Goal: Register for event/course

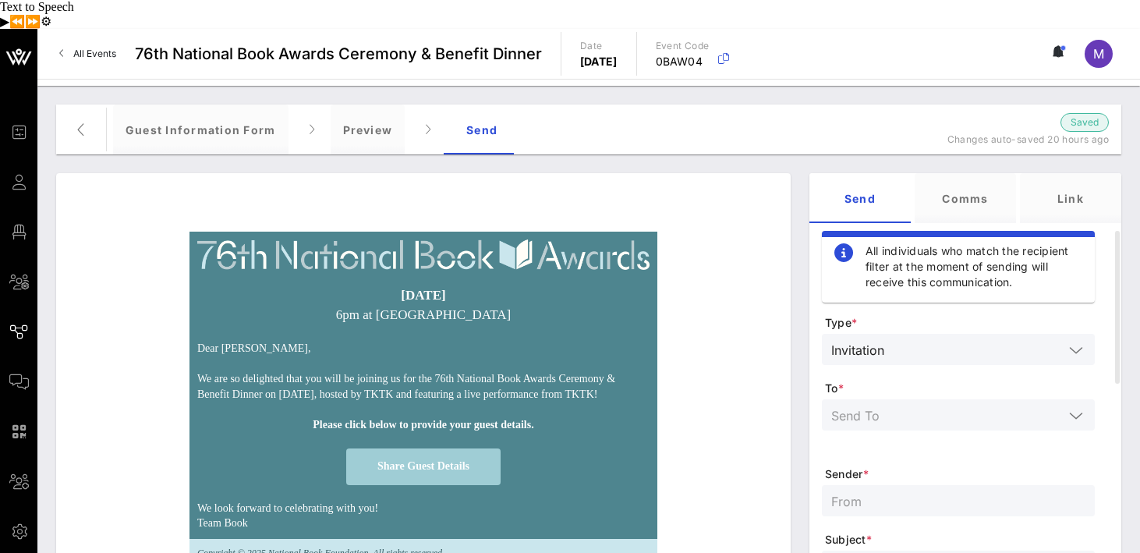
scroll to position [78, 0]
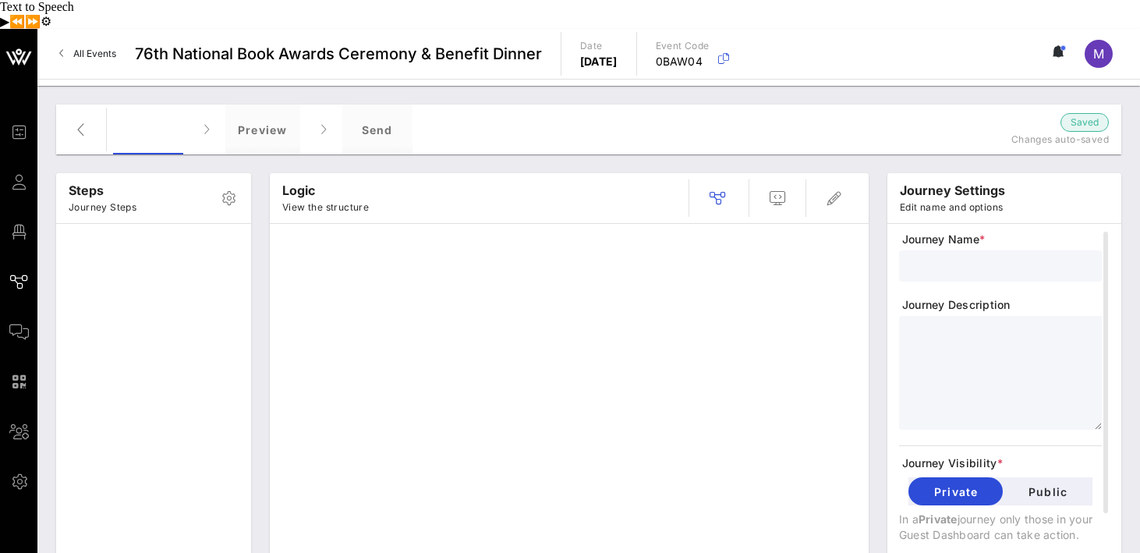
type input "Guest Information Form"
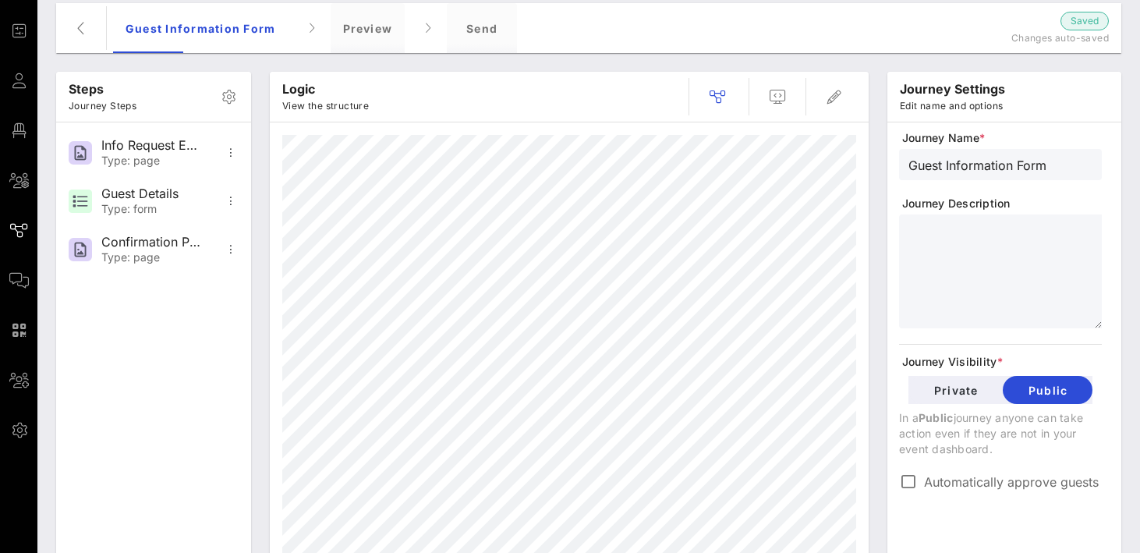
scroll to position [106, 0]
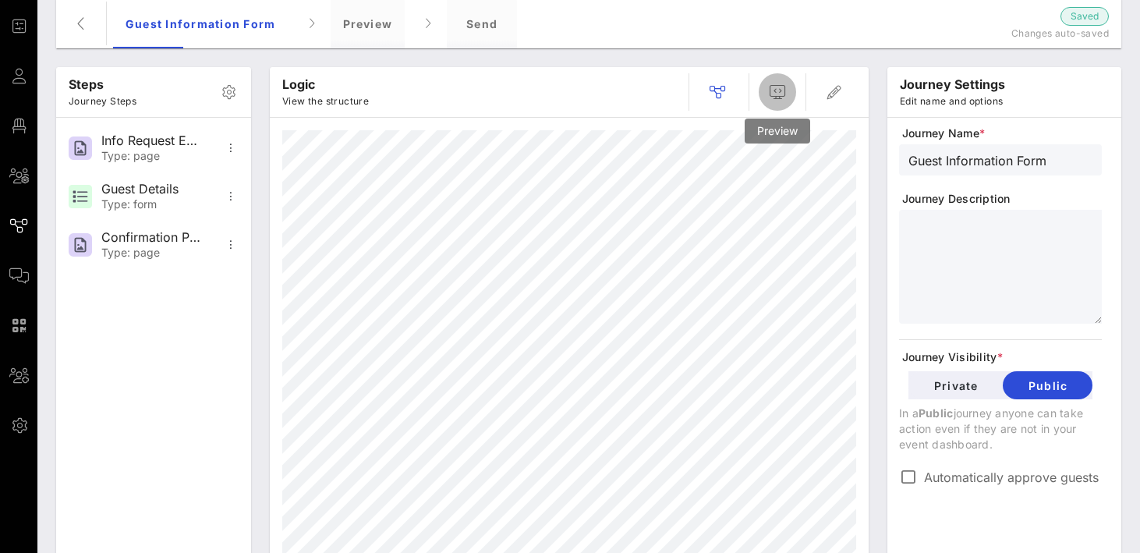
click at [782, 83] on icon "button" at bounding box center [777, 92] width 19 height 19
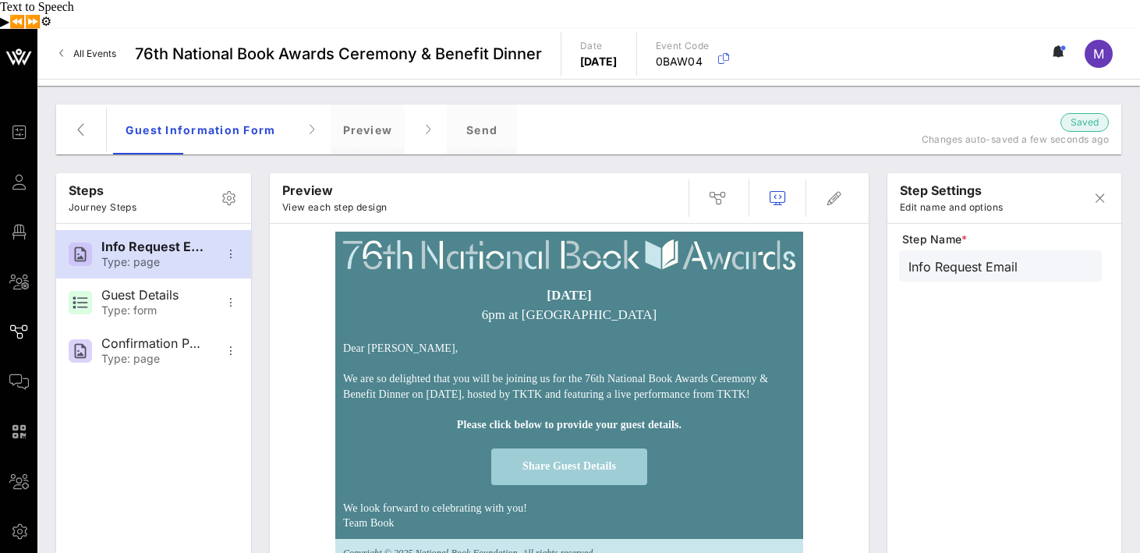
scroll to position [78, 0]
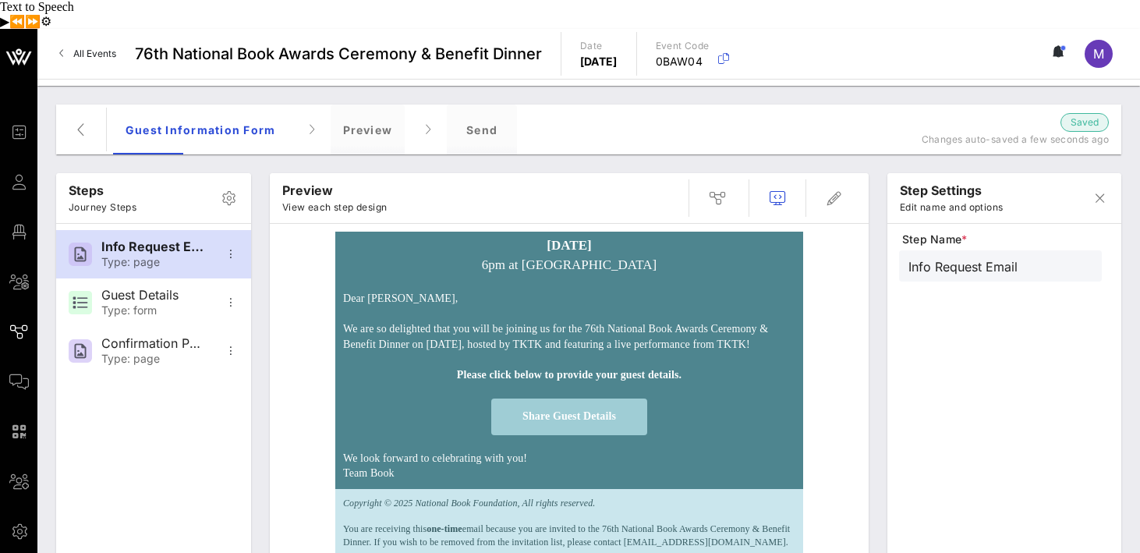
click at [596, 410] on span "Share Guest Details" at bounding box center [570, 416] width 94 height 12
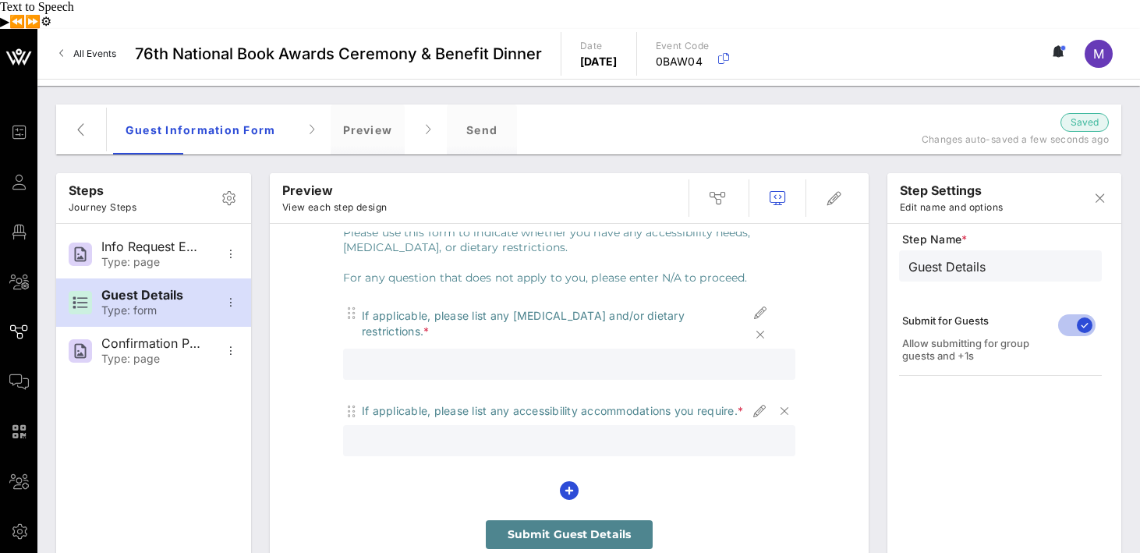
scroll to position [125, 0]
click at [569, 482] on icon "button" at bounding box center [569, 491] width 19 height 19
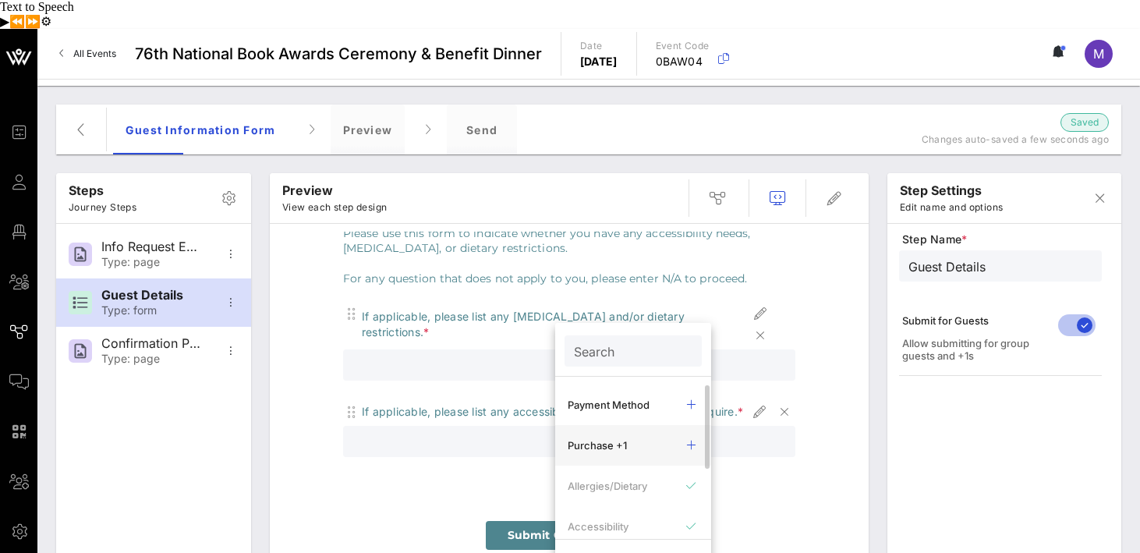
scroll to position [26, 0]
click at [614, 446] on div "Purchase +1" at bounding box center [621, 452] width 106 height 12
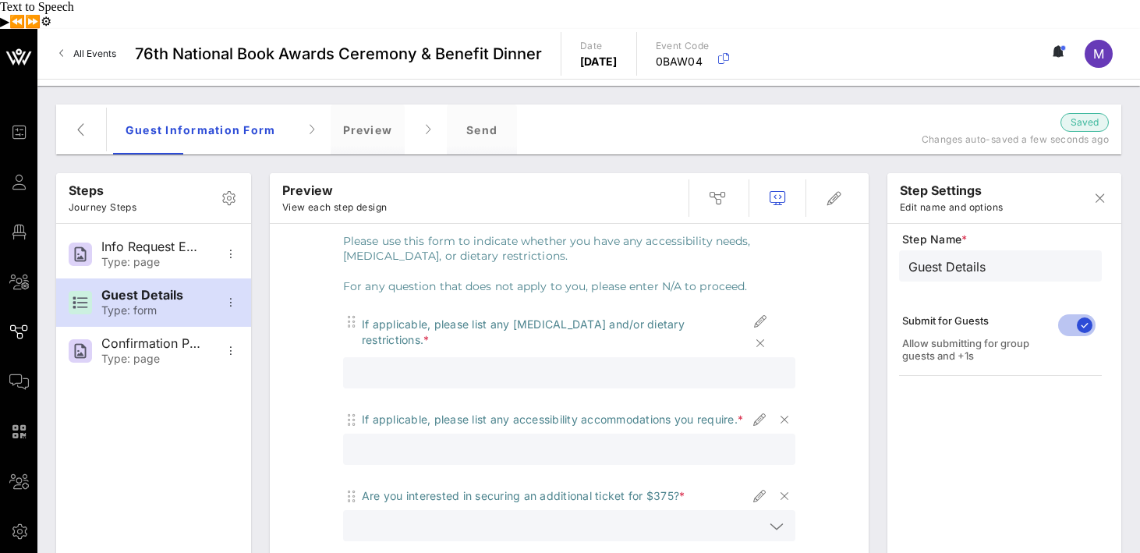
scroll to position [202, 0]
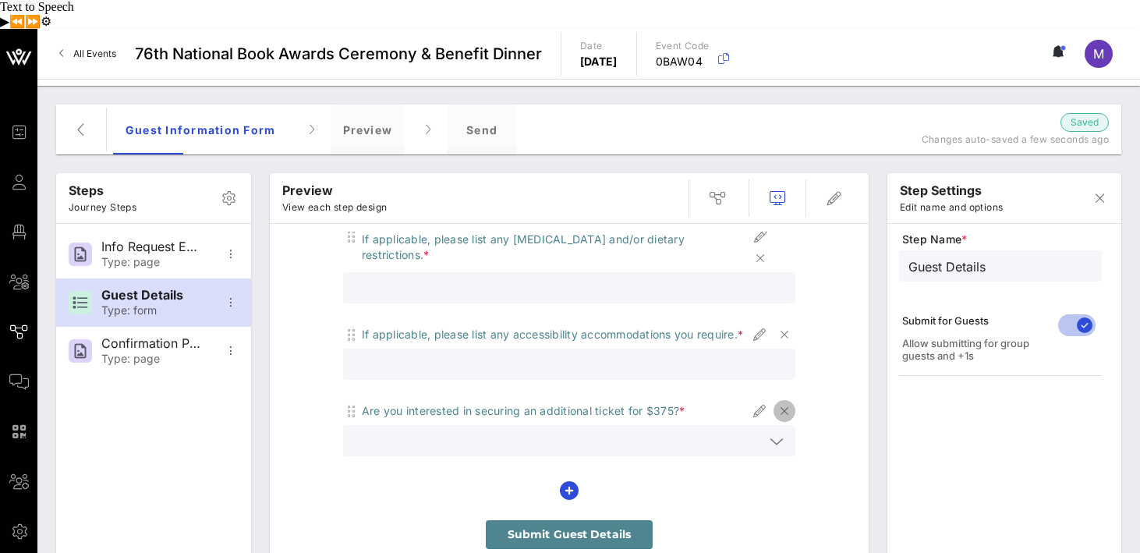
click at [785, 402] on icon "button" at bounding box center [784, 411] width 19 height 19
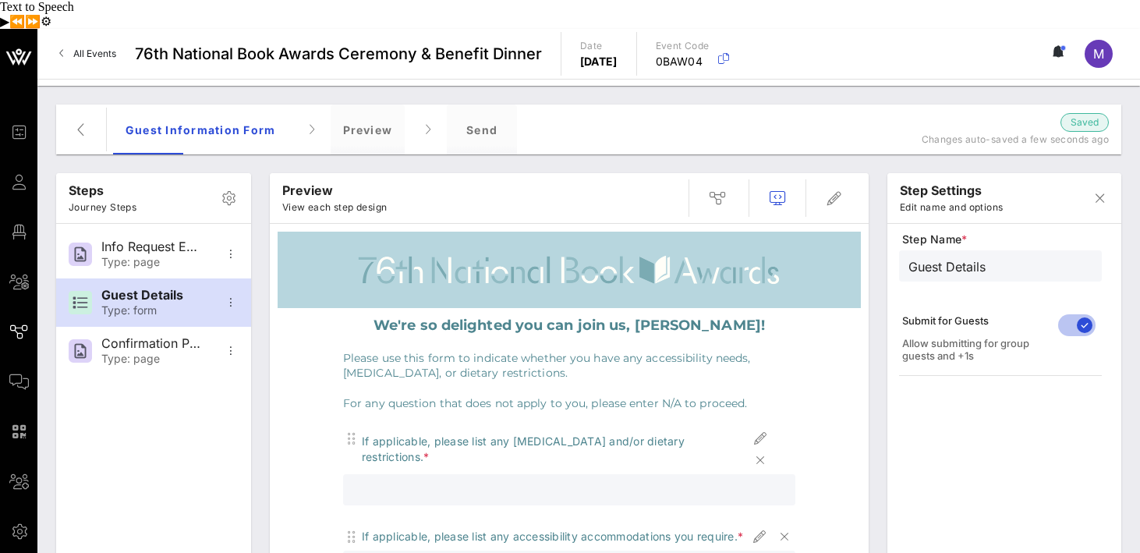
scroll to position [126, 0]
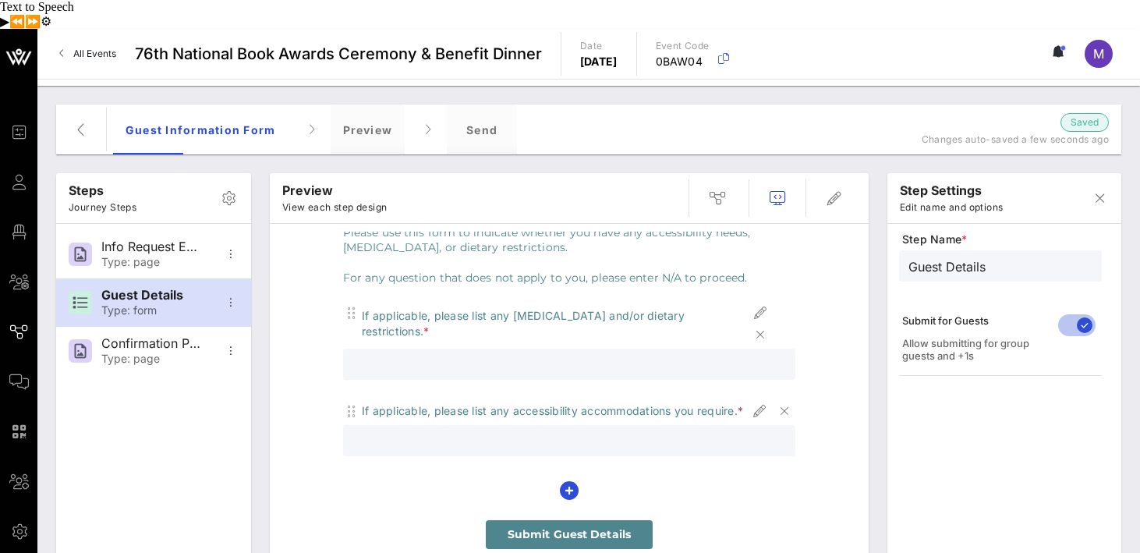
click at [614, 527] on span "Submit Guest Details" at bounding box center [569, 534] width 123 height 14
type input "Confirmation Page"
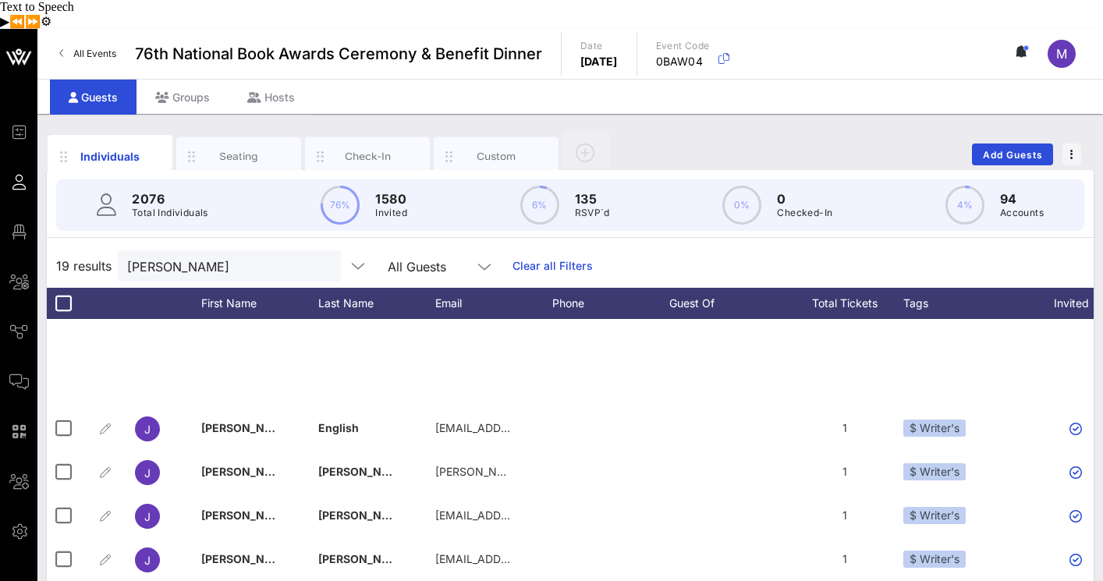
scroll to position [318, 0]
